Goal: Navigation & Orientation: Understand site structure

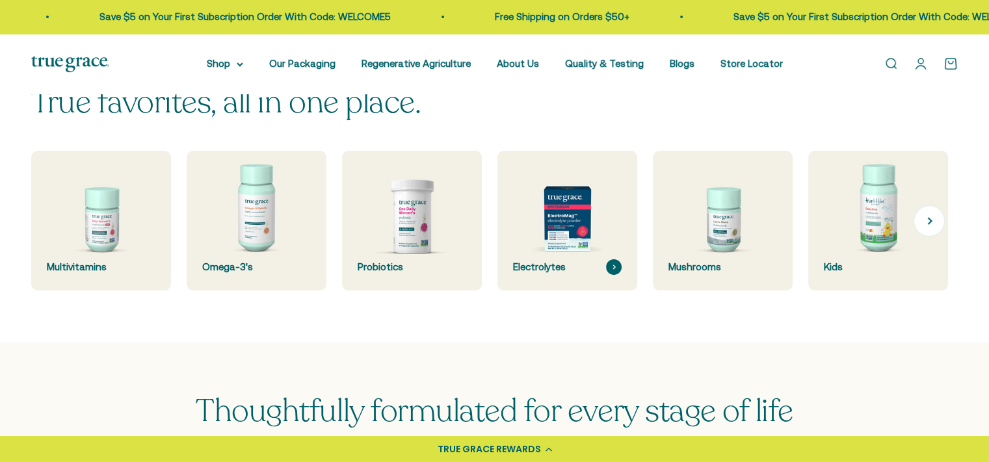
click at [560, 206] on img at bounding box center [567, 221] width 148 height 148
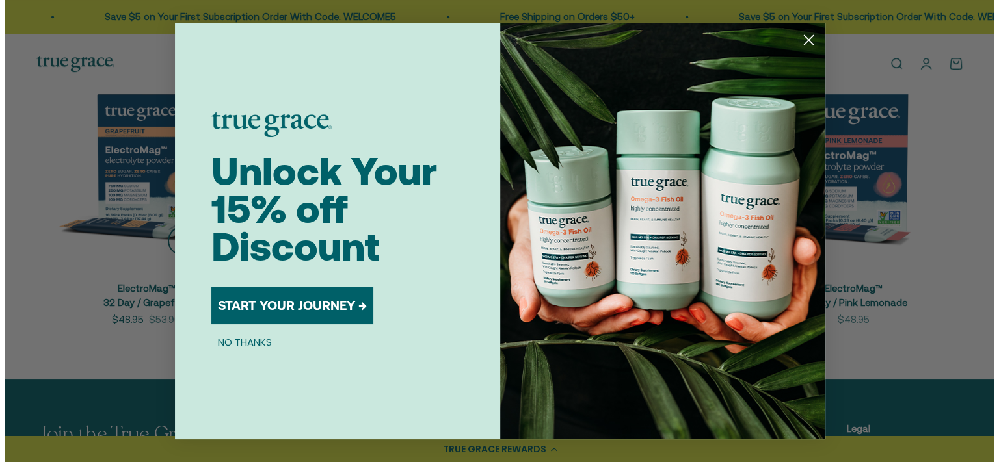
scroll to position [653, 0]
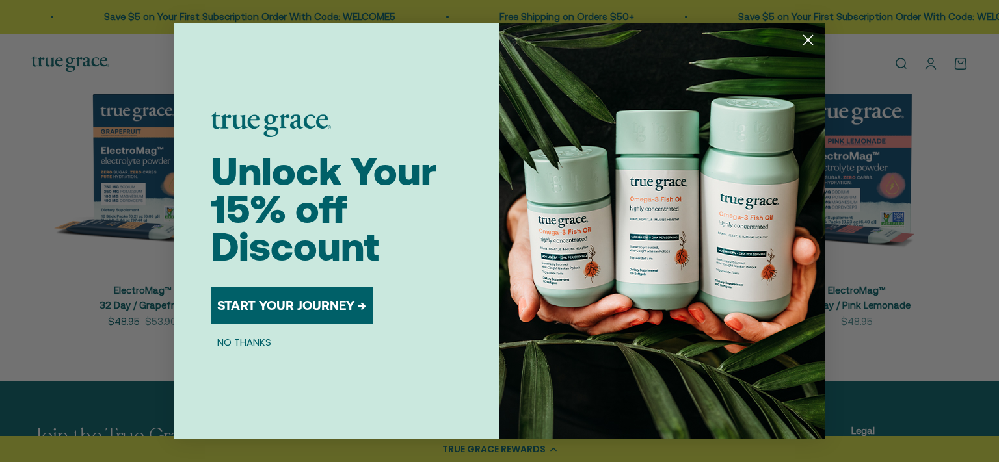
click at [803, 37] on circle "Close dialog" at bounding box center [807, 39] width 21 height 21
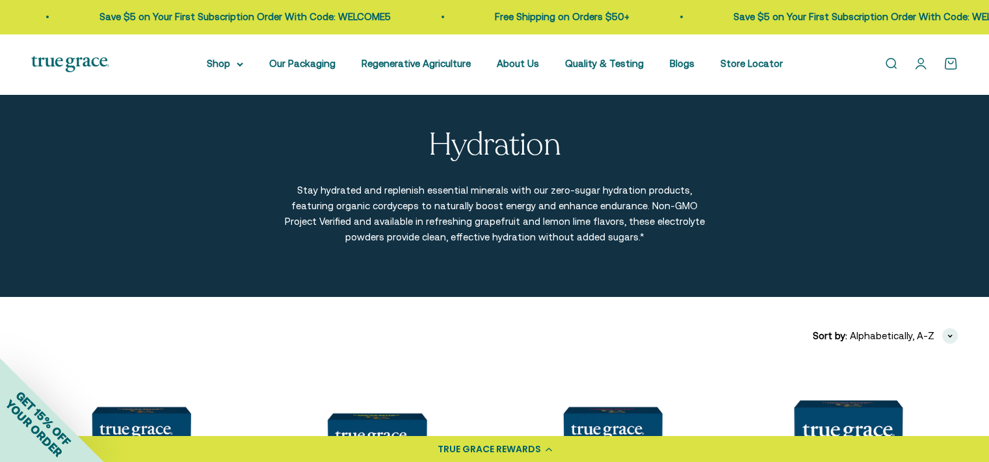
scroll to position [0, 0]
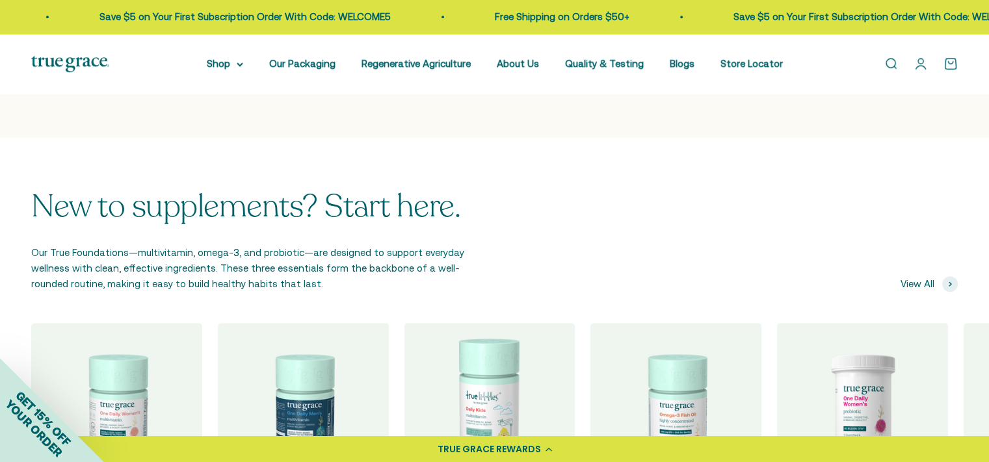
scroll to position [1105, 0]
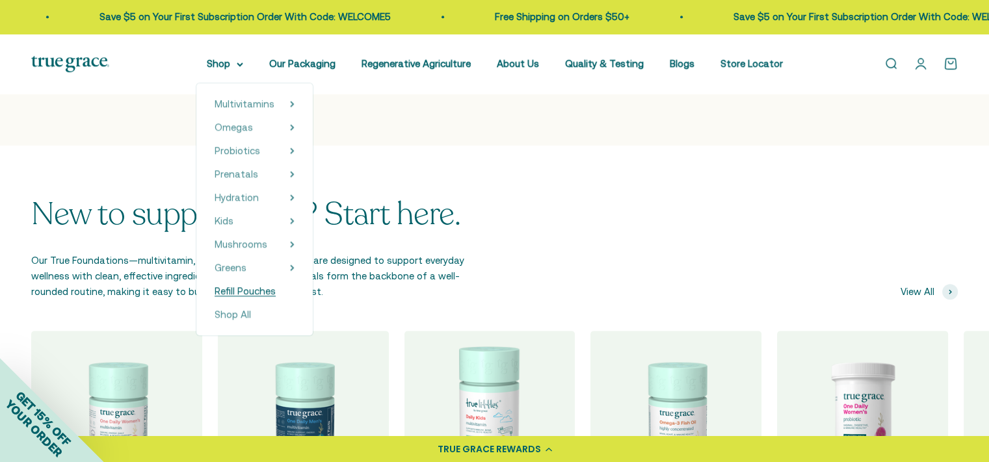
click at [241, 291] on span "Refill Pouches" at bounding box center [245, 290] width 61 height 11
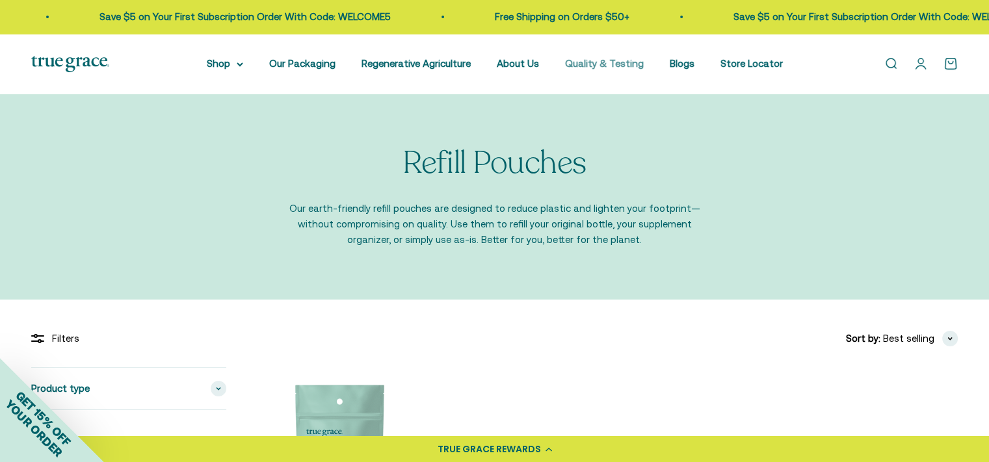
click at [628, 60] on link "Quality & Testing" at bounding box center [604, 63] width 79 height 11
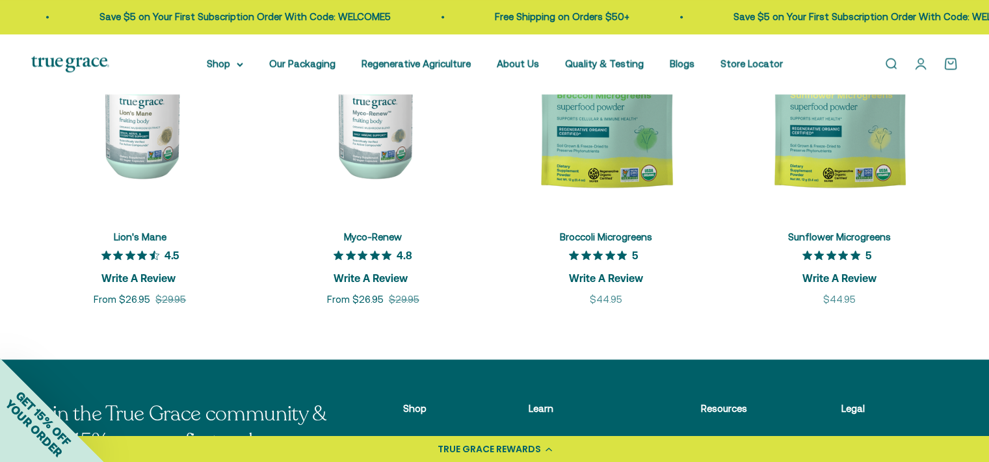
scroll to position [1885, 0]
